Goal: Transaction & Acquisition: Purchase product/service

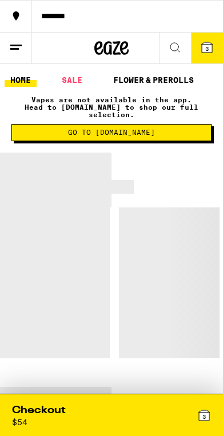
click at [155, 430] on div "Checkout $ 54 3" at bounding box center [111, 415] width 216 height 41
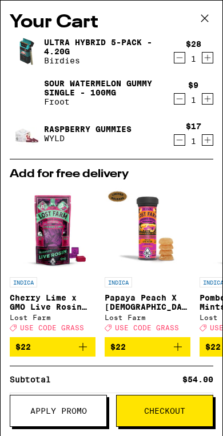
drag, startPoint x: 155, startPoint y: 430, endPoint x: -1, endPoint y: -1, distance: 457.4
click at [143, 411] on span "Checkout" at bounding box center [165, 411] width 96 height 8
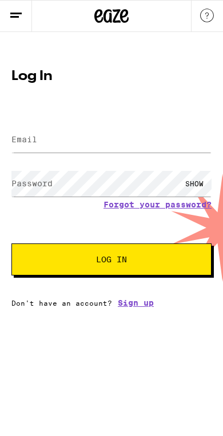
drag, startPoint x: 143, startPoint y: 411, endPoint x: -1, endPoint y: -1, distance: 436.1
click at [0, 0] on html "Log In Email Email Password Password SHOW Forgot your password? Log In Don't ha…" at bounding box center [111, 153] width 223 height 307
click at [165, 151] on input "Email" at bounding box center [111, 140] width 200 height 26
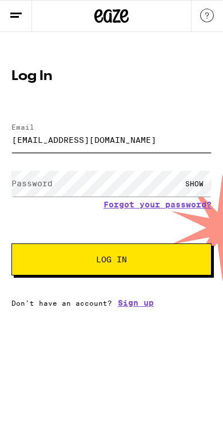
type input "[EMAIL_ADDRESS][DOMAIN_NAME]"
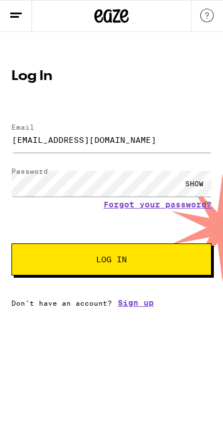
click at [170, 259] on button "Log In" at bounding box center [111, 259] width 200 height 32
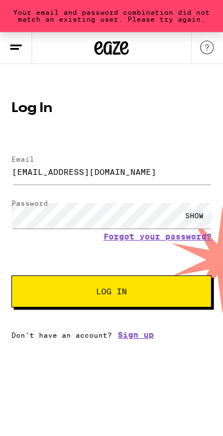
drag, startPoint x: 170, startPoint y: 259, endPoint x: -1, endPoint y: -1, distance: 310.2
click at [0, 0] on html "Your email and password combination did not match an existing user. Please try …" at bounding box center [111, 169] width 223 height 339
